Goal: Communication & Community: Answer question/provide support

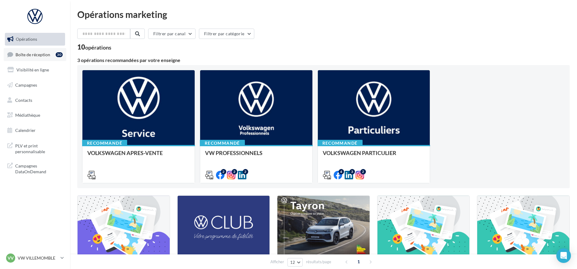
click at [34, 56] on span "Boîte de réception" at bounding box center [33, 54] width 35 height 5
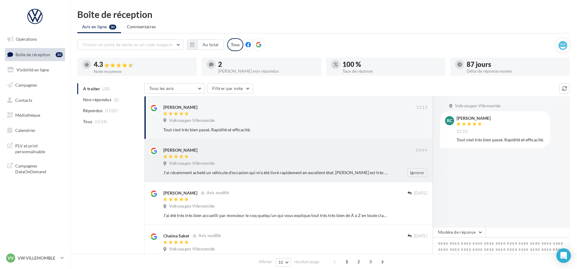
click at [261, 172] on div "J'ai récemment acheté un véhicule d'occasion qui m'a été livré rapidement en ex…" at bounding box center [275, 173] width 224 height 6
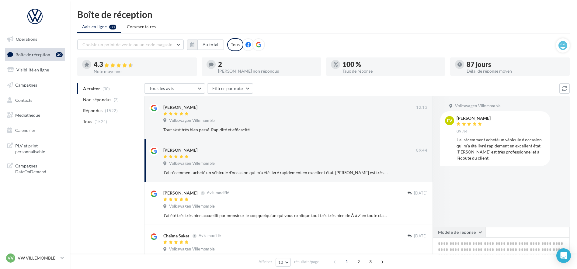
click at [468, 233] on button "Modèle de réponse" at bounding box center [459, 232] width 53 height 10
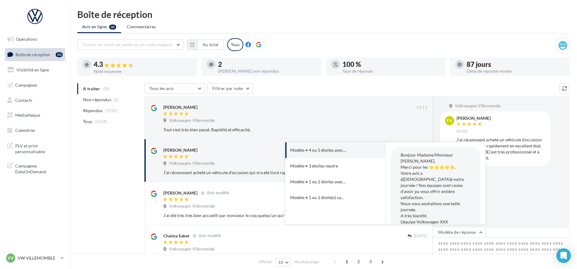
click at [551, 195] on div "Volkswagen Villemomble FV [PERSON_NAME] 09:44 J'ai récemment acheté un véhicule…" at bounding box center [501, 161] width 137 height 131
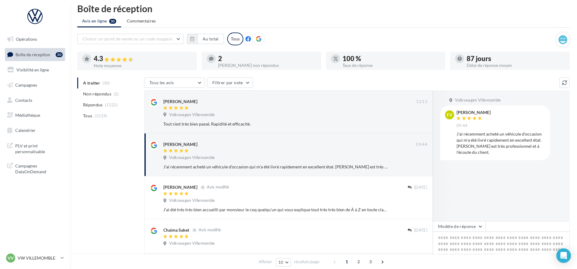
scroll to position [76, 0]
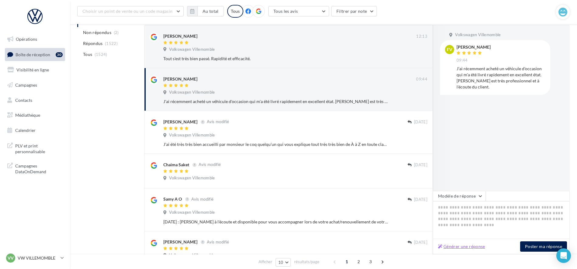
click at [464, 249] on button "Générer une réponse" at bounding box center [462, 246] width 52 height 7
type textarea "**********"
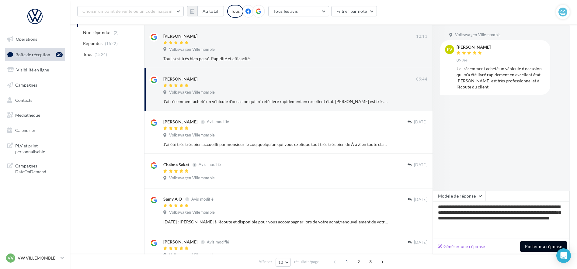
click at [539, 248] on button "Poster ma réponse" at bounding box center [543, 246] width 47 height 10
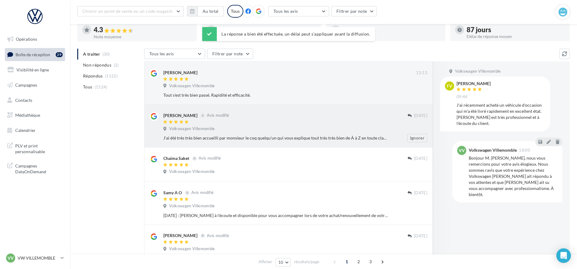
scroll to position [0, 0]
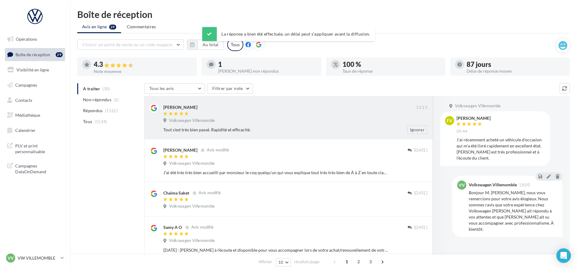
click at [234, 118] on div "Volkswagen Villemomble" at bounding box center [295, 121] width 264 height 7
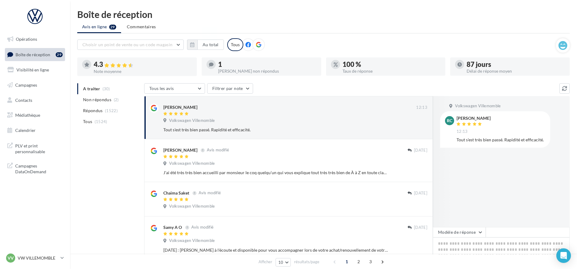
scroll to position [38, 0]
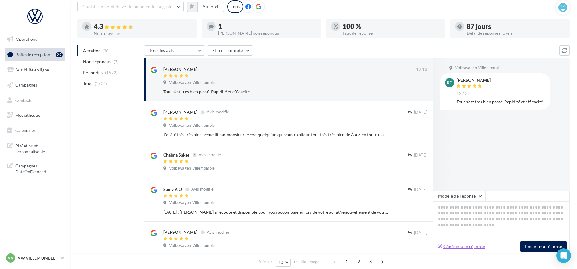
click at [458, 245] on button "Générer une réponse" at bounding box center [462, 246] width 52 height 7
type textarea "**********"
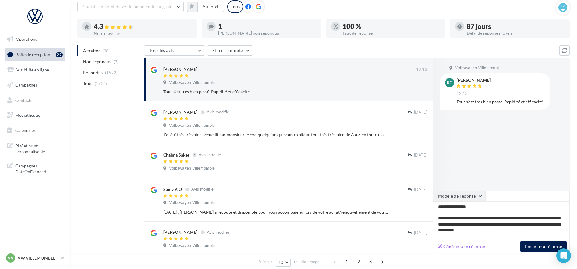
click at [466, 199] on button "Modèle de réponse" at bounding box center [459, 196] width 53 height 10
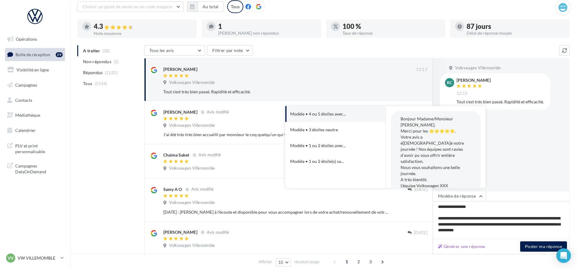
click at [515, 166] on div "Volkswagen Villemomble RC [PERSON_NAME] 12:13 Tout s'est très bien passé. Rapid…" at bounding box center [501, 124] width 137 height 133
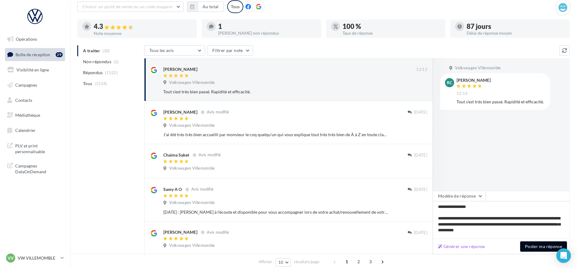
click at [545, 248] on button "Poster ma réponse" at bounding box center [543, 246] width 47 height 10
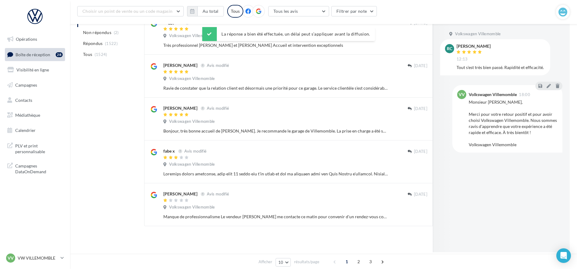
scroll to position [287, 0]
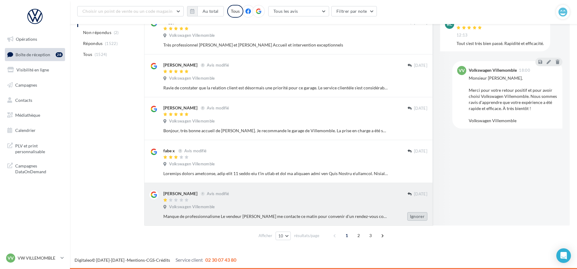
click at [423, 218] on button "Ignorer" at bounding box center [417, 216] width 20 height 9
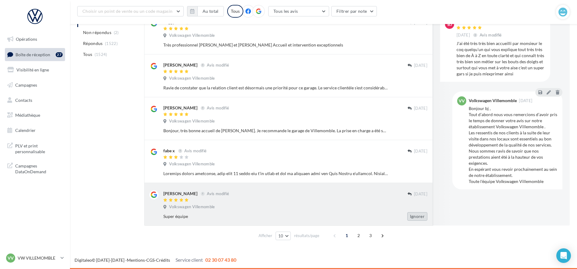
click at [415, 216] on button "Ignorer" at bounding box center [417, 216] width 20 height 9
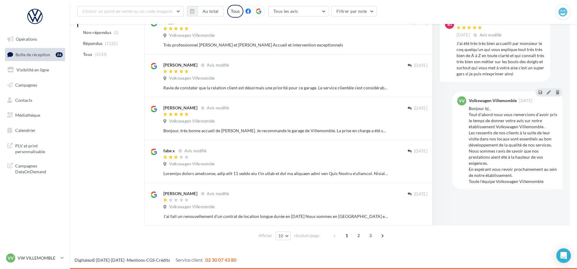
click at [415, 216] on button "Ignorer" at bounding box center [417, 216] width 20 height 9
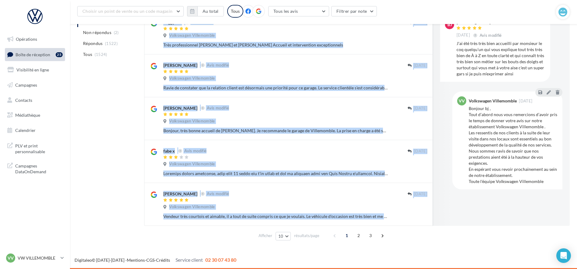
click at [415, 216] on button "Ignorer" at bounding box center [417, 216] width 20 height 9
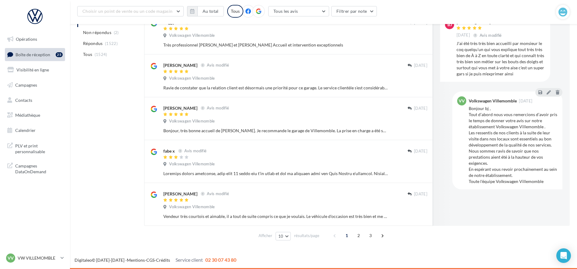
click at [415, 216] on div "Ignorer" at bounding box center [413, 216] width 40 height 9
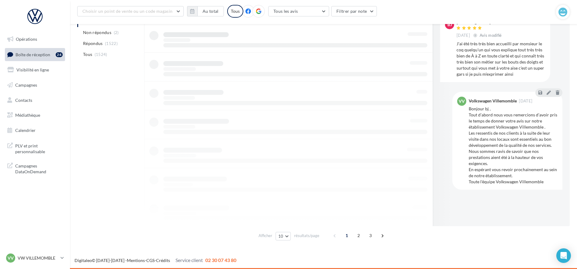
click at [415, 216] on div at bounding box center [288, 81] width 289 height 289
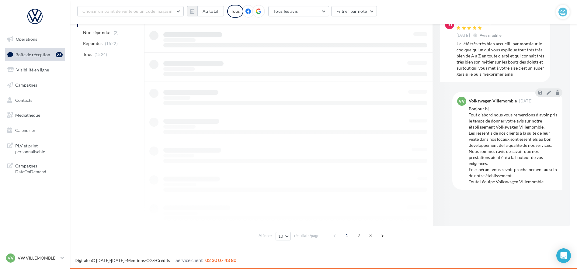
click at [415, 216] on div at bounding box center [288, 81] width 289 height 289
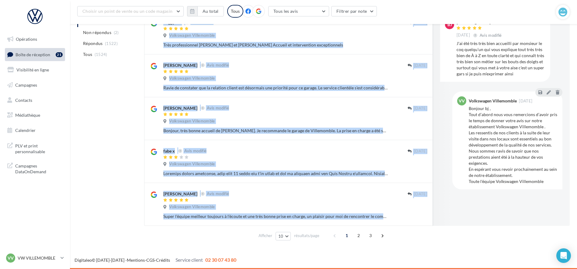
click at [415, 216] on button "Ignorer" at bounding box center [417, 216] width 20 height 9
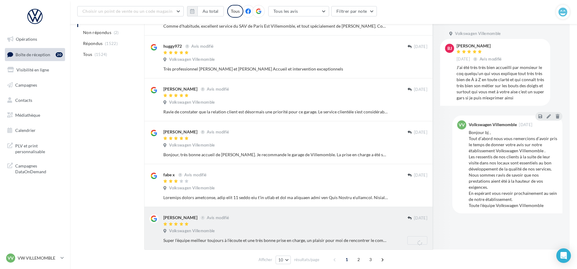
click at [415, 236] on div "Ignorer" at bounding box center [413, 240] width 40 height 9
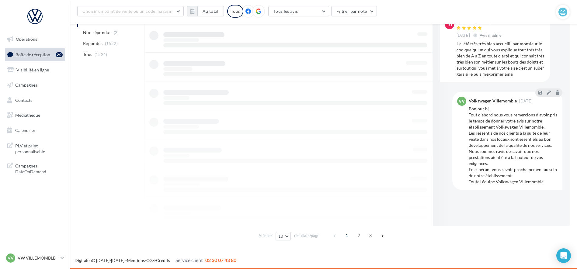
click at [415, 216] on div at bounding box center [288, 81] width 289 height 289
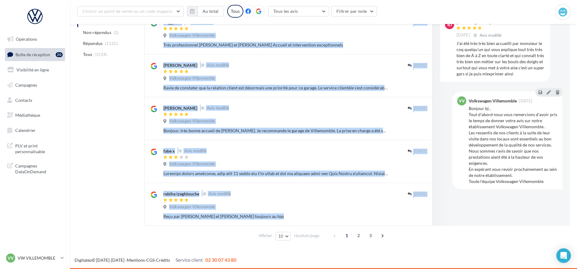
click at [415, 216] on button "Ignorer" at bounding box center [417, 216] width 20 height 9
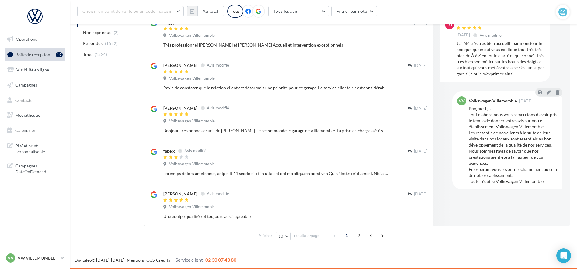
click at [415, 216] on button "Ignorer" at bounding box center [417, 216] width 20 height 9
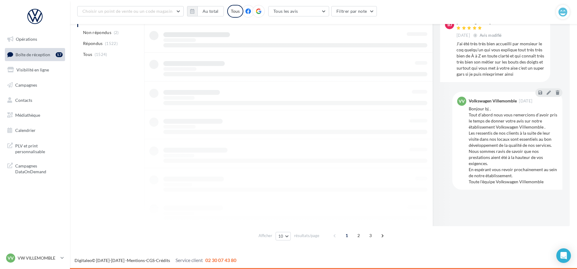
click at [415, 216] on div at bounding box center [288, 81] width 289 height 289
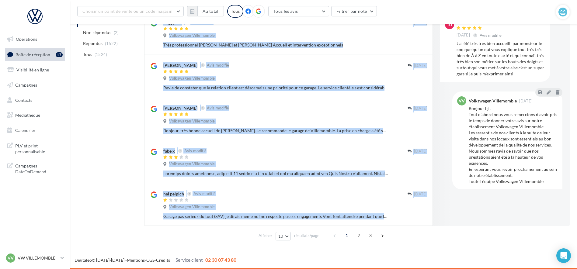
click at [415, 216] on button "Ignorer" at bounding box center [417, 216] width 20 height 9
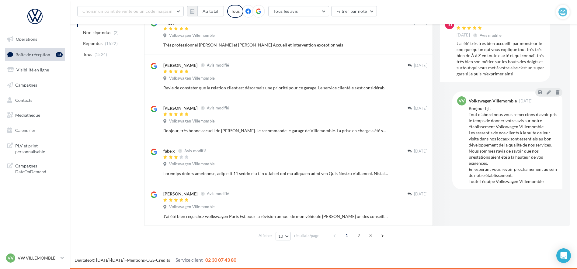
click at [415, 216] on button "Ignorer" at bounding box center [417, 216] width 20 height 9
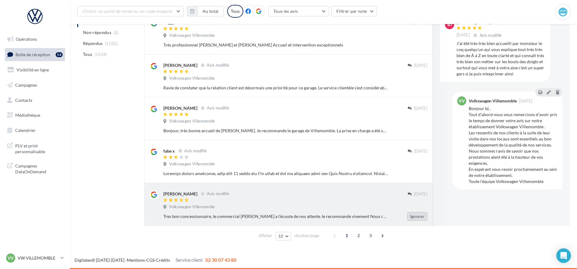
click at [415, 216] on button "Ignorer" at bounding box center [417, 216] width 20 height 9
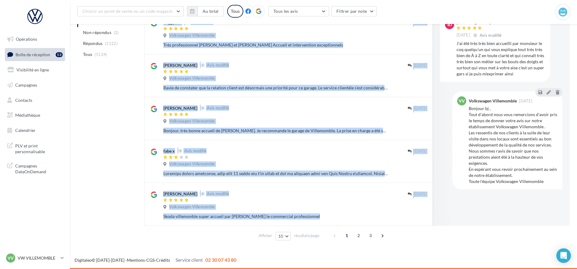
click at [415, 216] on button "Ignorer" at bounding box center [417, 216] width 20 height 9
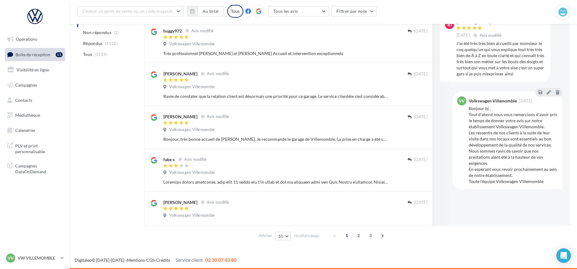
click at [415, 216] on button "Ignorer" at bounding box center [418, 216] width 20 height 9
click at [415, 216] on div "Ignorer" at bounding box center [418, 216] width 30 height 18
click at [415, 216] on div "Opérations Boîte de réception 11 Visibilité en ligne Campagnes Contacts Médiath…" at bounding box center [288, 0] width 577 height 538
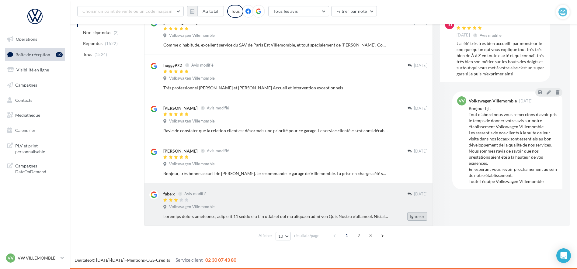
click at [415, 216] on button "Ignorer" at bounding box center [417, 216] width 20 height 9
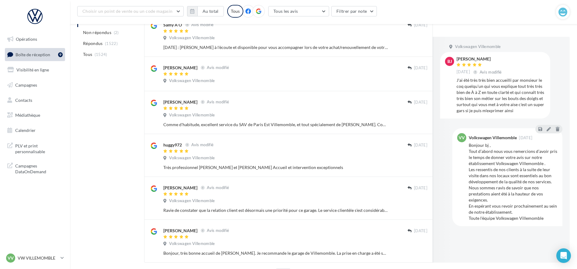
click at [415, 249] on button "Ignorer" at bounding box center [417, 253] width 20 height 9
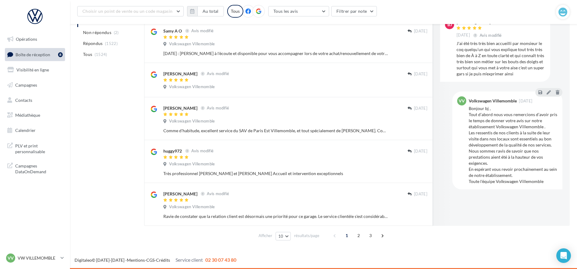
click at [415, 216] on button "Ignorer" at bounding box center [417, 216] width 20 height 9
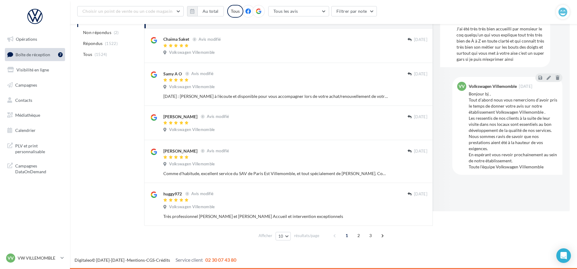
click at [415, 216] on button "Ignorer" at bounding box center [417, 216] width 20 height 9
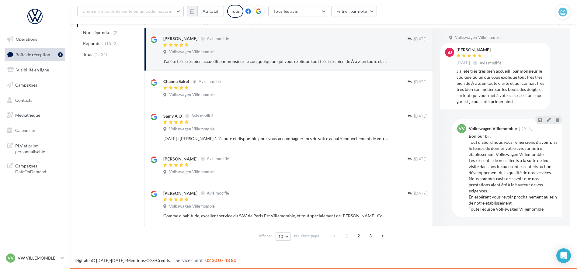
click at [415, 216] on button "Ignorer" at bounding box center [417, 216] width 20 height 9
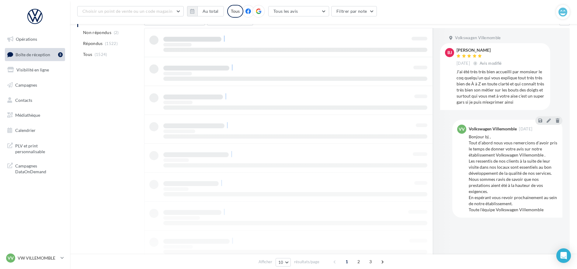
scroll to position [70, 0]
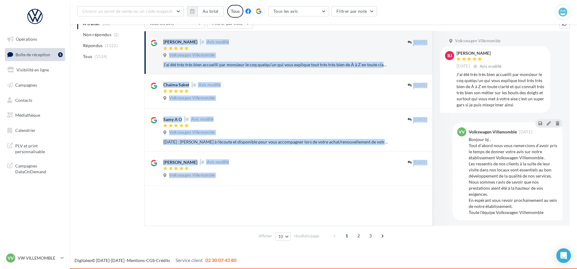
click at [415, 216] on div at bounding box center [288, 206] width 289 height 40
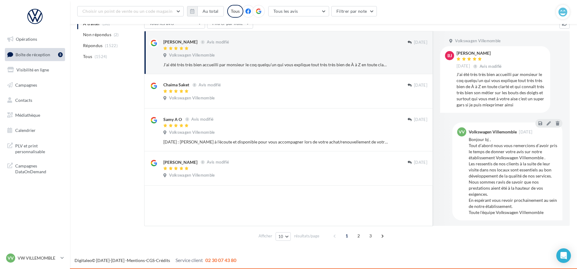
click at [415, 216] on div at bounding box center [288, 206] width 289 height 40
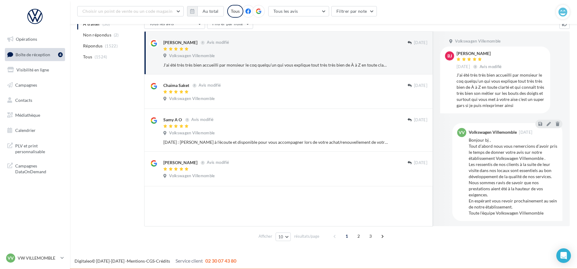
click at [415, 216] on div at bounding box center [288, 206] width 289 height 40
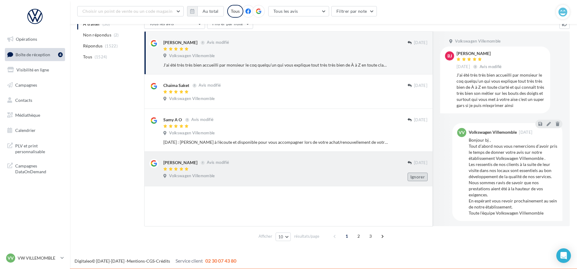
click at [414, 180] on button "Ignorer" at bounding box center [418, 177] width 20 height 9
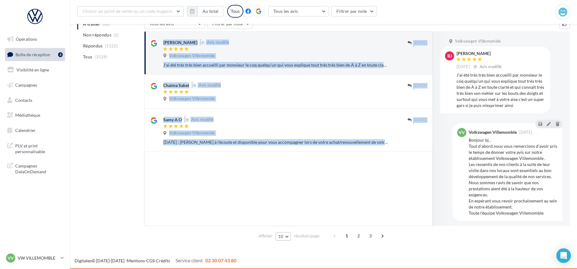
click at [278, 235] on button "10" at bounding box center [284, 236] width 16 height 9
click at [289, 228] on button "50" at bounding box center [297, 225] width 43 height 11
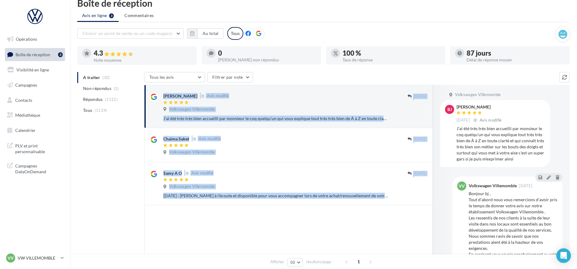
scroll to position [0, 0]
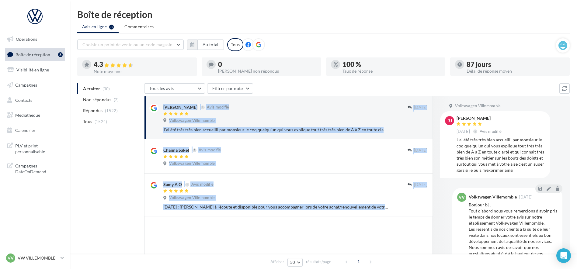
click at [268, 234] on div at bounding box center [288, 254] width 289 height 75
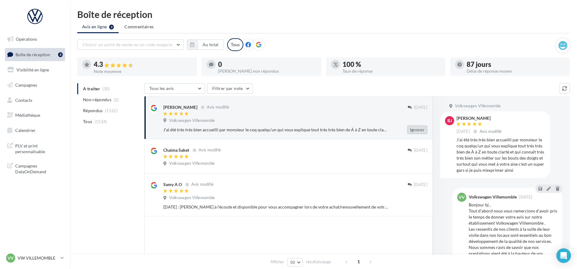
click at [409, 129] on button "Ignorer" at bounding box center [417, 130] width 20 height 9
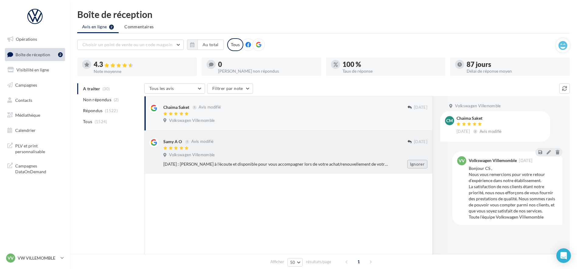
drag, startPoint x: 417, startPoint y: 163, endPoint x: 416, endPoint y: 146, distance: 17.1
click at [417, 163] on button "Ignorer" at bounding box center [417, 164] width 20 height 9
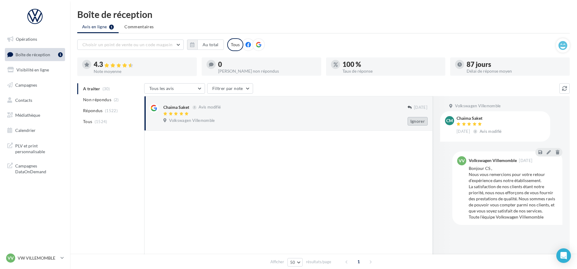
click at [417, 125] on button "Ignorer" at bounding box center [418, 121] width 20 height 9
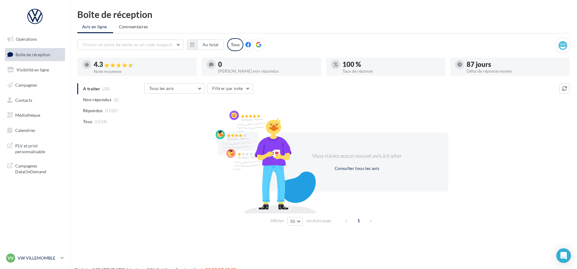
click at [29, 255] on div "VV VW VILLEMOMBLE vw-vil-mon" at bounding box center [32, 258] width 52 height 9
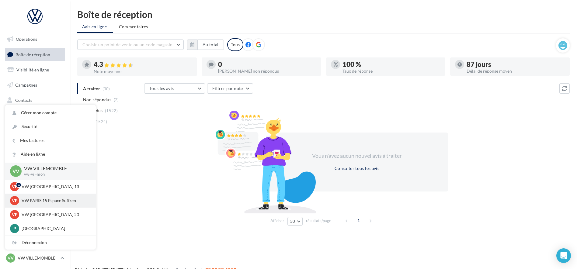
click at [47, 200] on p "VW PARIS 15 Espace Suffren" at bounding box center [55, 201] width 67 height 6
